Goal: Task Accomplishment & Management: Manage account settings

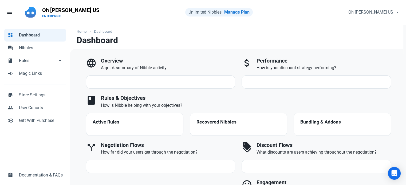
select select "7d"
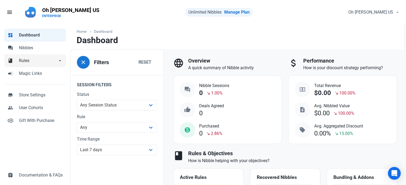
click at [33, 56] on link "book Rules arrow_drop_down" at bounding box center [35, 60] width 62 height 13
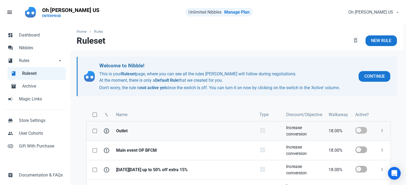
click at [359, 129] on span at bounding box center [361, 130] width 12 height 7
click at [358, 129] on input "checkbox" at bounding box center [356, 130] width 3 height 3
checkbox input "true"
